Goal: Task Accomplishment & Management: Use online tool/utility

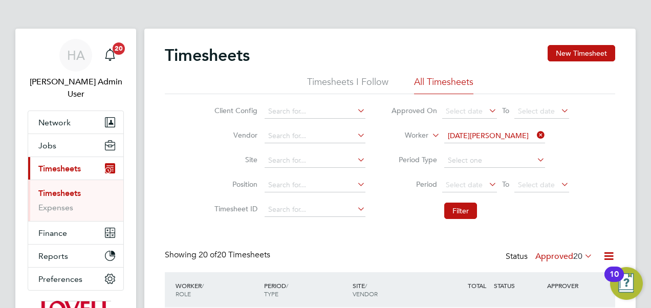
click at [534, 138] on icon at bounding box center [534, 135] width 0 height 14
click at [467, 182] on span "Select date" at bounding box center [463, 184] width 37 height 9
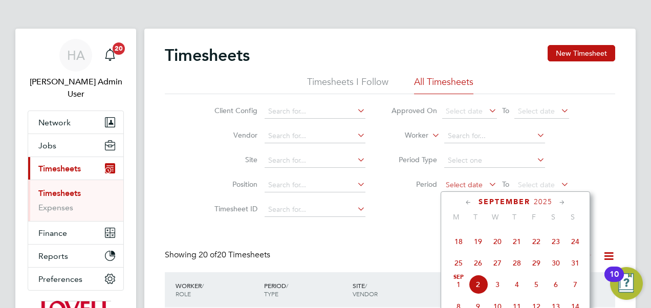
click at [470, 186] on span "Select date" at bounding box center [463, 184] width 37 height 9
click at [468, 177] on li "Period Select date To Select date" at bounding box center [480, 185] width 204 height 25
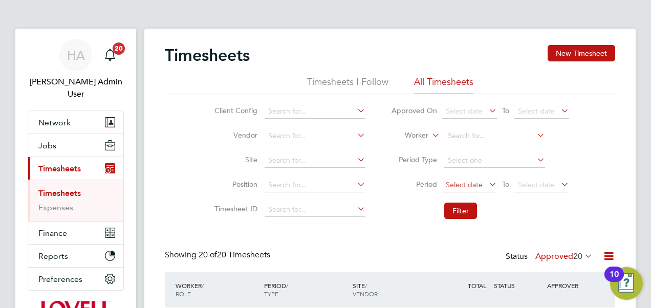
click at [464, 184] on span "Select date" at bounding box center [463, 184] width 37 height 9
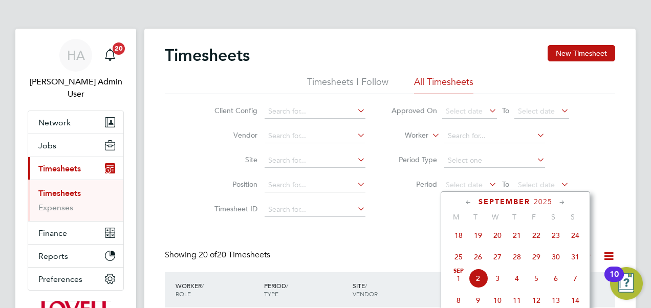
click at [558, 239] on span "23" at bounding box center [555, 235] width 19 height 19
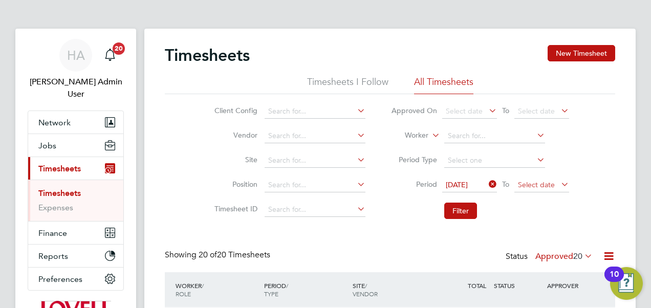
click at [530, 182] on span "Select date" at bounding box center [536, 184] width 37 height 9
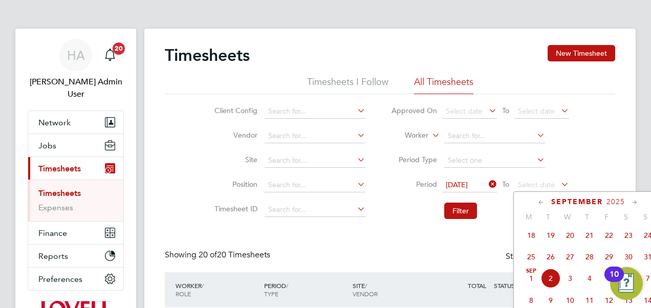
click at [611, 259] on span "29" at bounding box center [608, 256] width 19 height 19
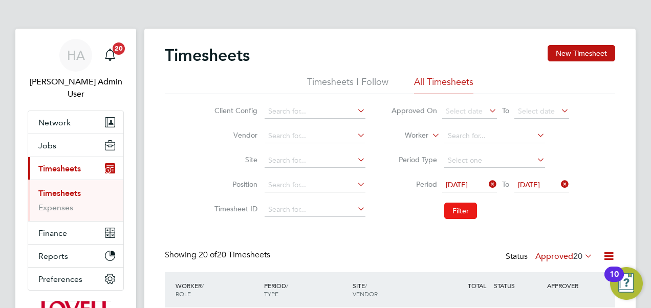
click at [456, 216] on button "Filter" at bounding box center [460, 211] width 33 height 16
click at [558, 183] on icon at bounding box center [558, 184] width 0 height 14
click at [511, 186] on div "[DATE] To Select date" at bounding box center [505, 185] width 127 height 14
click at [531, 187] on span "Select date" at bounding box center [536, 184] width 37 height 9
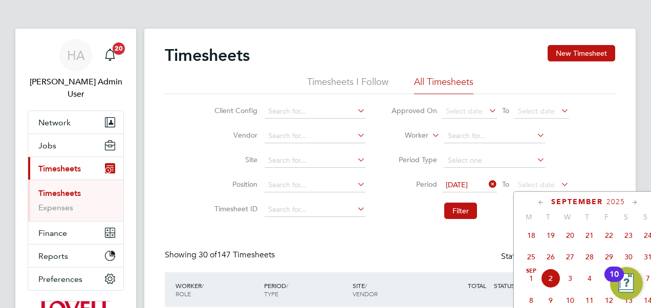
click at [612, 259] on span "29" at bounding box center [608, 256] width 19 height 19
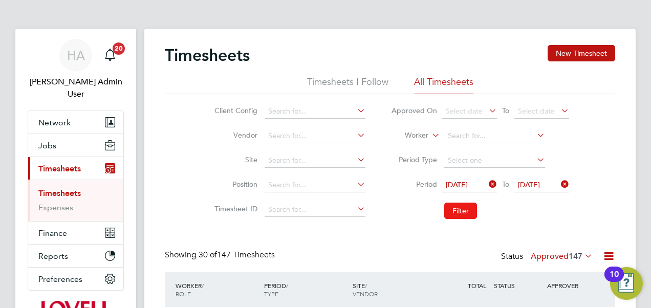
click at [449, 213] on button "Filter" at bounding box center [460, 211] width 33 height 16
click at [553, 257] on label "Approved 147" at bounding box center [561, 256] width 62 height 10
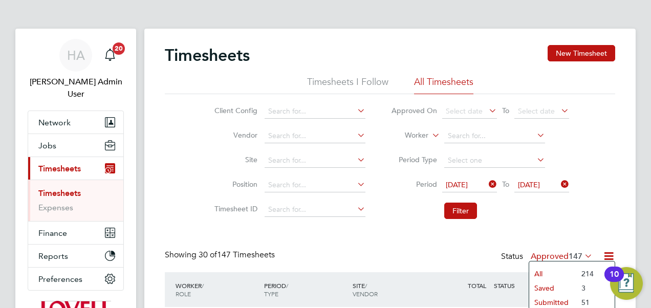
click at [547, 301] on li "Submitted" at bounding box center [552, 302] width 47 height 14
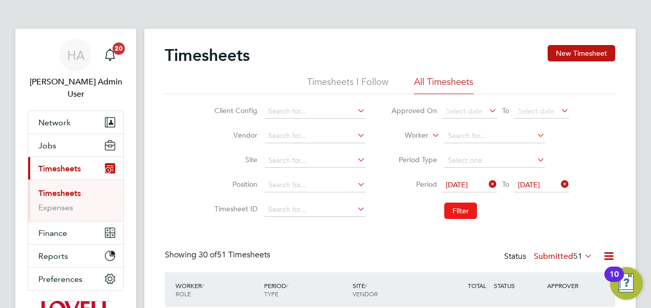
click at [458, 206] on button "Filter" at bounding box center [460, 211] width 33 height 16
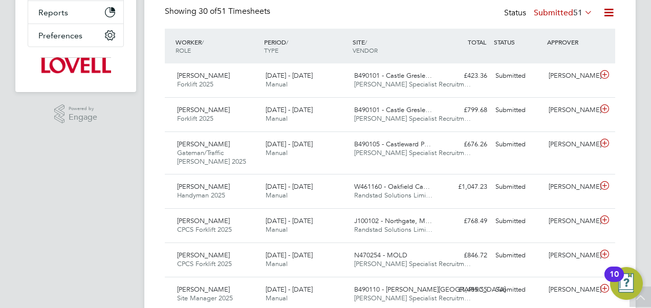
click at [611, 11] on icon at bounding box center [608, 12] width 13 height 13
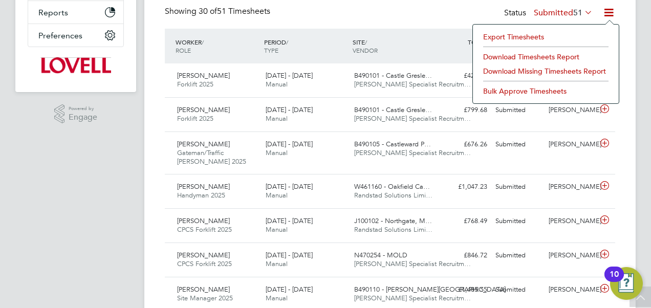
click at [534, 50] on li "Download Timesheets Report" at bounding box center [546, 57] width 136 height 14
